Goal: Task Accomplishment & Management: Manage account settings

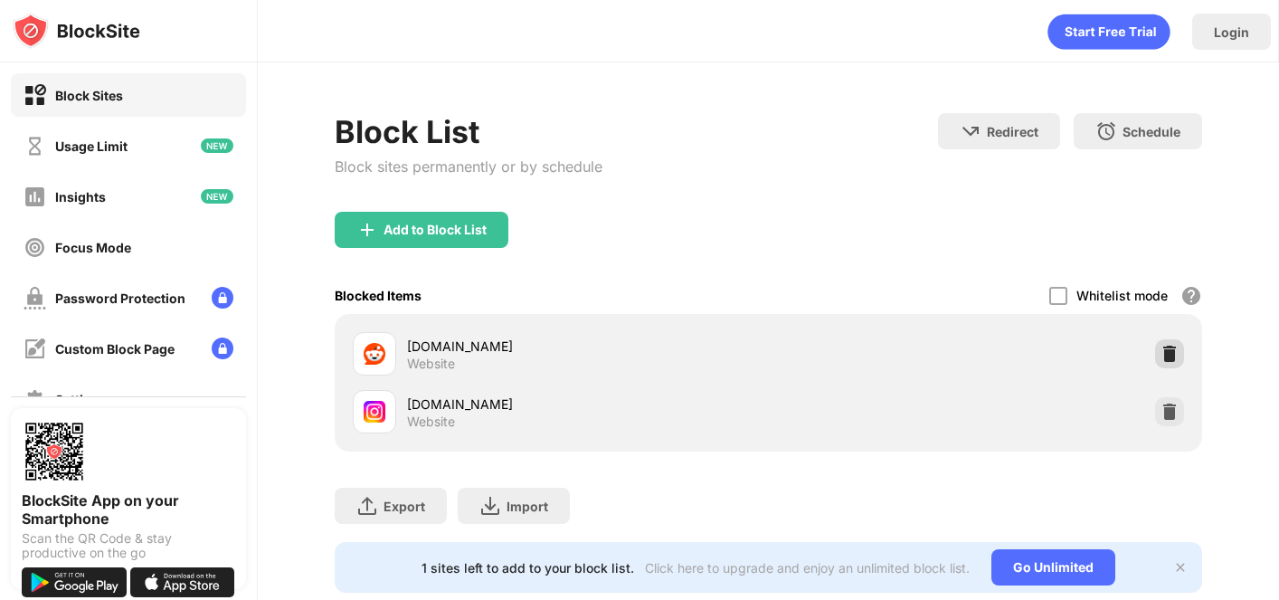
click at [1170, 353] on img at bounding box center [1170, 354] width 18 height 18
